Goal: Task Accomplishment & Management: Use online tool/utility

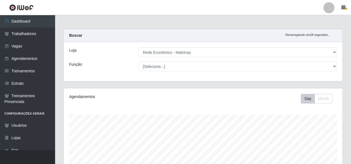
select select "194"
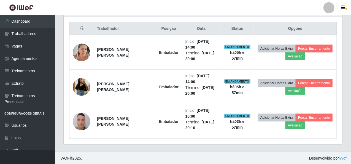
scroll to position [114, 279]
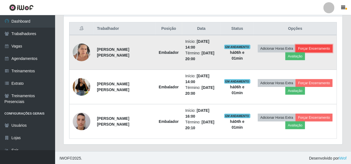
click at [310, 45] on button "Forçar Encerramento" at bounding box center [314, 49] width 37 height 8
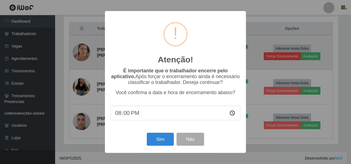
scroll to position [114, 277]
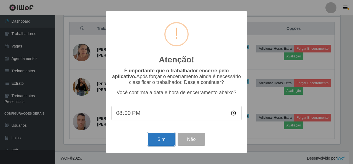
click at [170, 145] on button "Sim" at bounding box center [161, 139] width 27 height 13
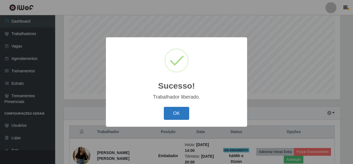
click at [168, 114] on button "OK" at bounding box center [177, 113] width 26 height 13
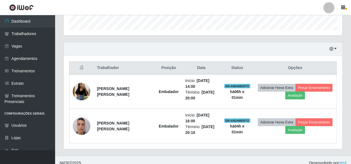
scroll to position [172, 0]
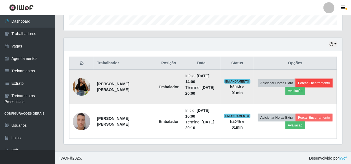
click at [307, 79] on button "Forçar Encerramento" at bounding box center [314, 83] width 37 height 8
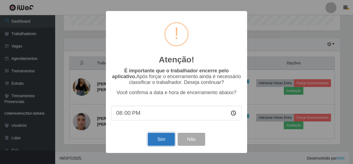
click at [168, 138] on button "Sim" at bounding box center [161, 139] width 27 height 13
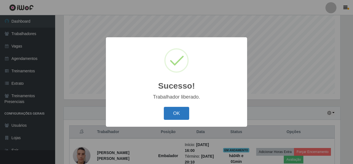
click at [180, 112] on button "OK" at bounding box center [177, 113] width 26 height 13
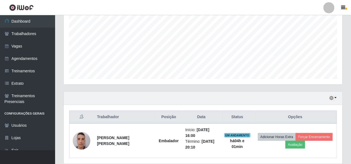
scroll to position [132, 0]
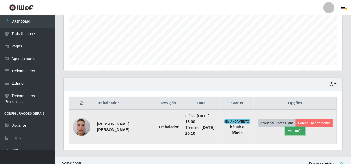
click at [291, 128] on button "Avaliação" at bounding box center [296, 131] width 20 height 8
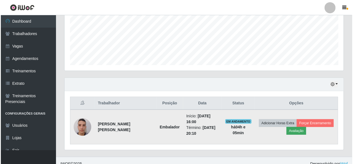
scroll to position [114, 277]
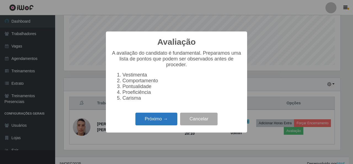
click at [151, 122] on button "Próximo →" at bounding box center [156, 119] width 42 height 13
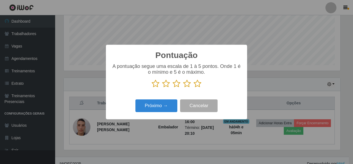
click at [198, 82] on icon at bounding box center [198, 83] width 8 height 8
click at [194, 88] on input "radio" at bounding box center [194, 88] width 0 height 0
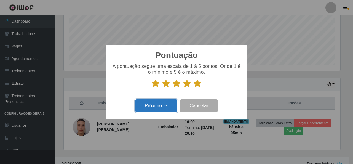
click at [164, 105] on button "Próximo →" at bounding box center [156, 105] width 42 height 13
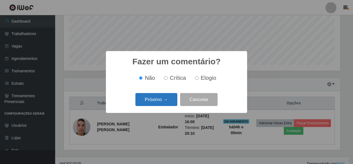
click at [164, 99] on button "Próximo →" at bounding box center [156, 99] width 42 height 13
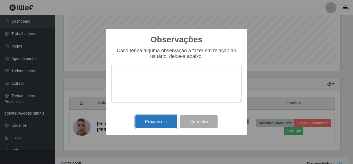
click at [159, 122] on button "Próximo →" at bounding box center [156, 121] width 42 height 13
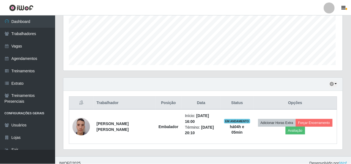
scroll to position [114, 279]
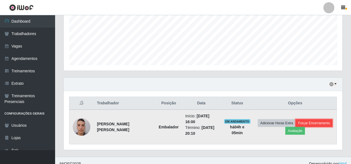
click at [316, 119] on button "Forçar Encerramento" at bounding box center [314, 123] width 37 height 8
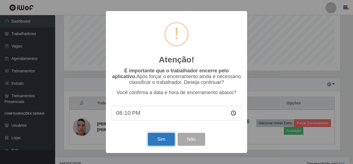
click at [156, 140] on button "Sim" at bounding box center [161, 139] width 27 height 13
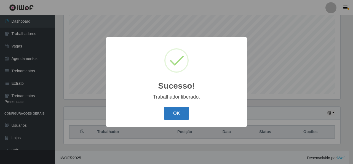
click at [179, 115] on button "OK" at bounding box center [177, 113] width 26 height 13
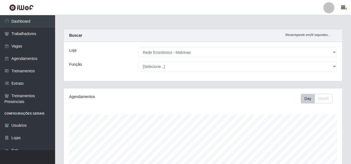
scroll to position [103, 0]
